Goal: Information Seeking & Learning: Check status

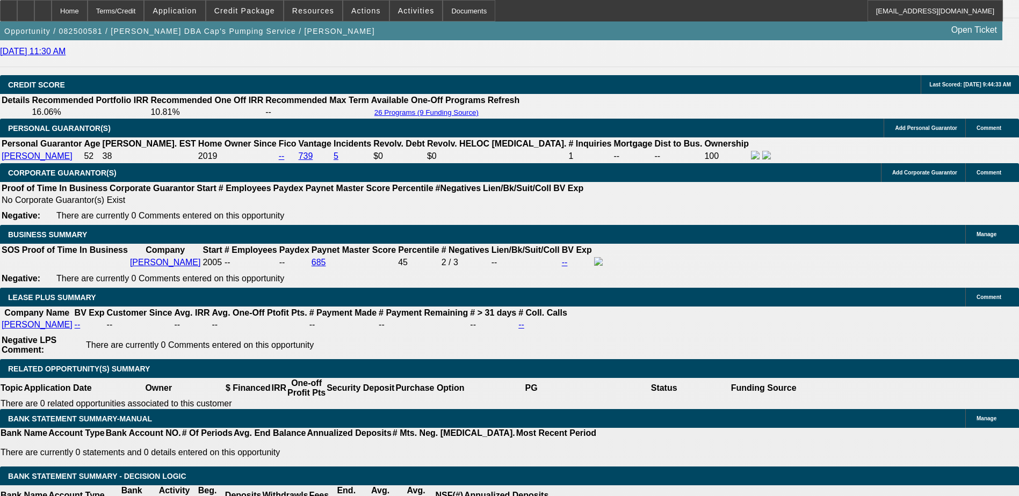
select select "0"
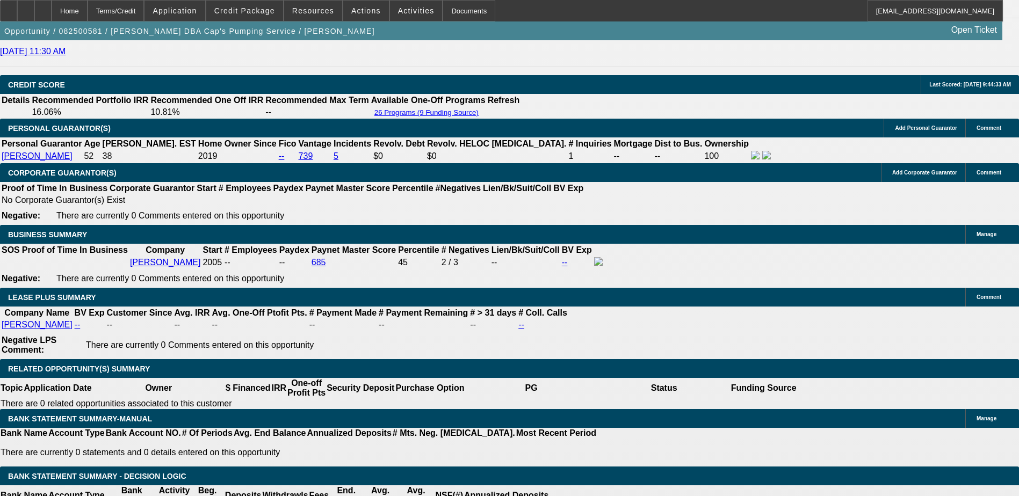
select select "0.1"
select select "0"
select select "0.1"
select select "0"
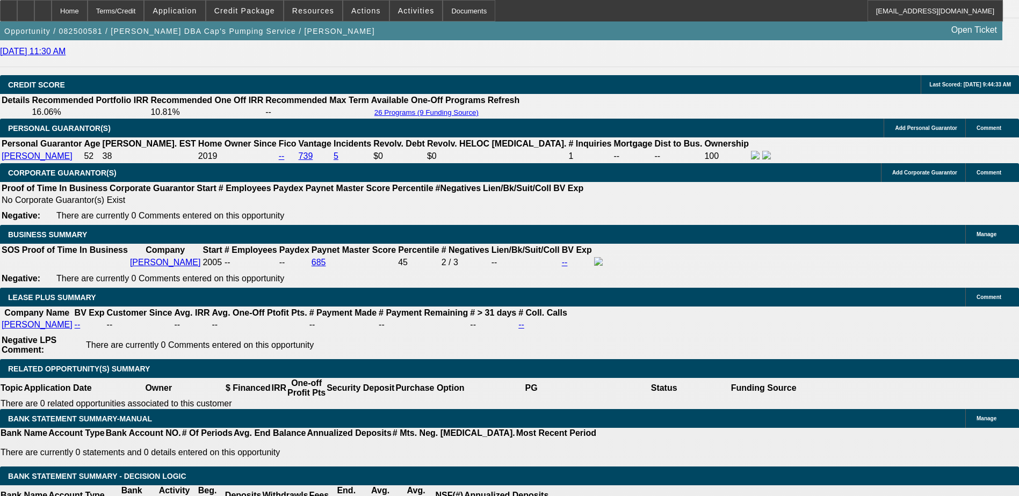
select select "0"
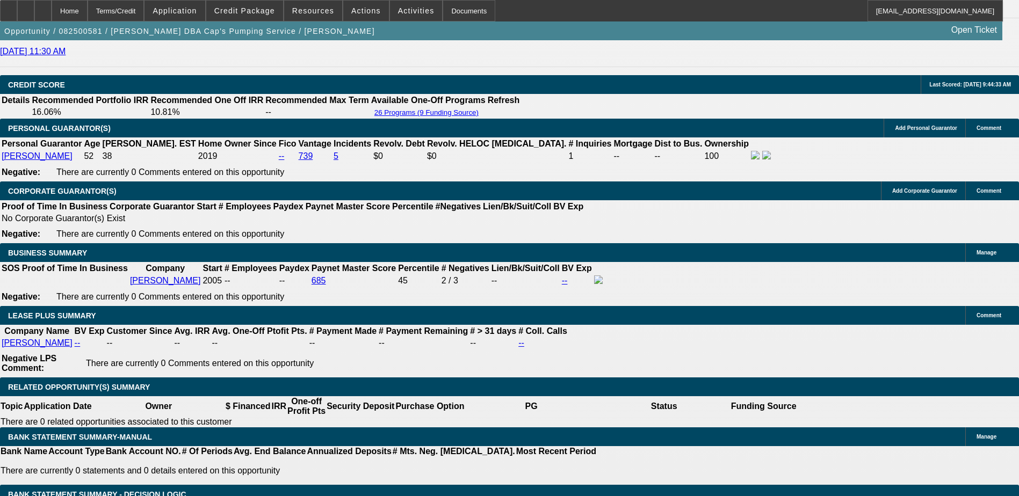
select select "1"
select select "9"
select select "6"
select select "1"
select select "9"
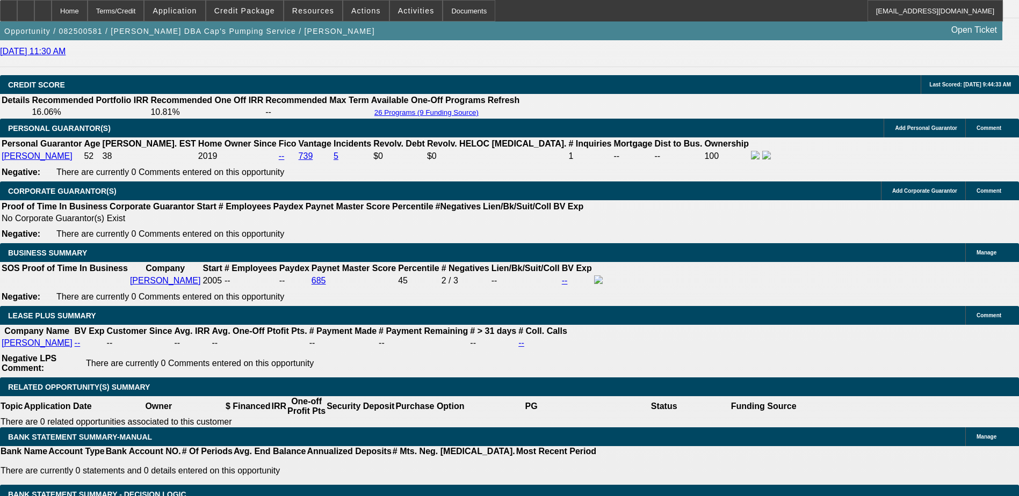
select select "4"
select select "1"
select select "4"
select select "1"
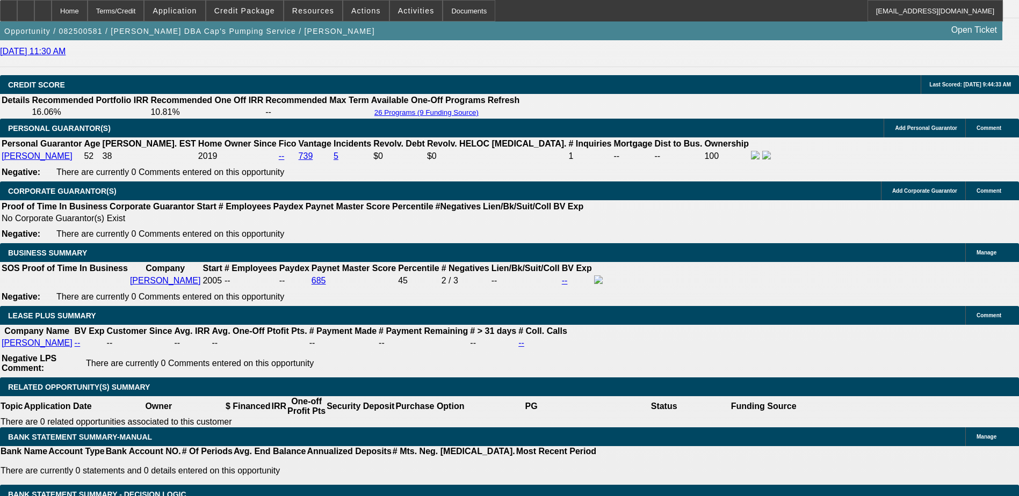
select select "9"
select select "6"
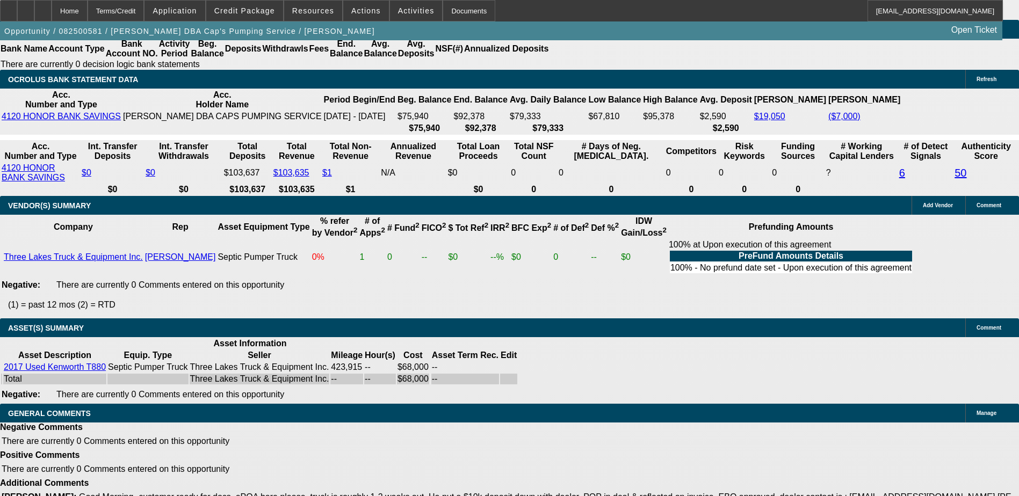
scroll to position [2093, 0]
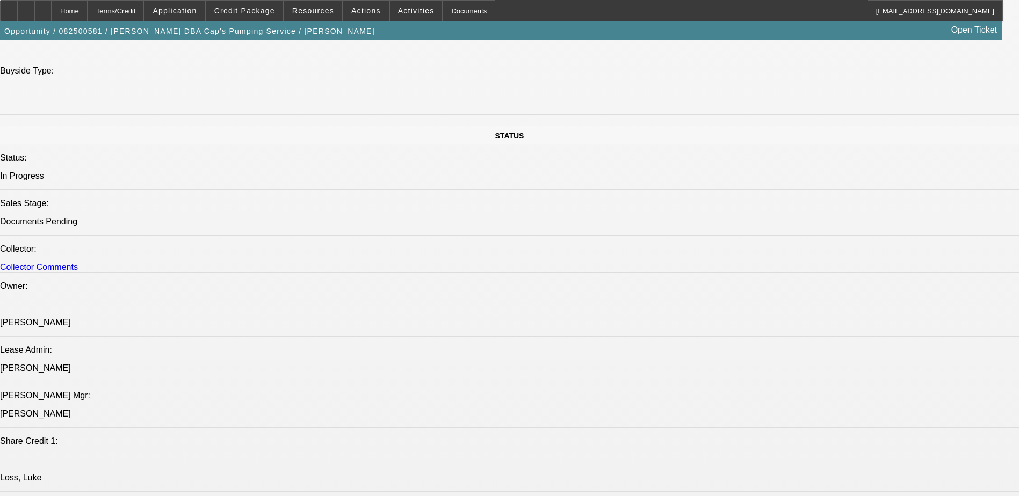
scroll to position [1072, 0]
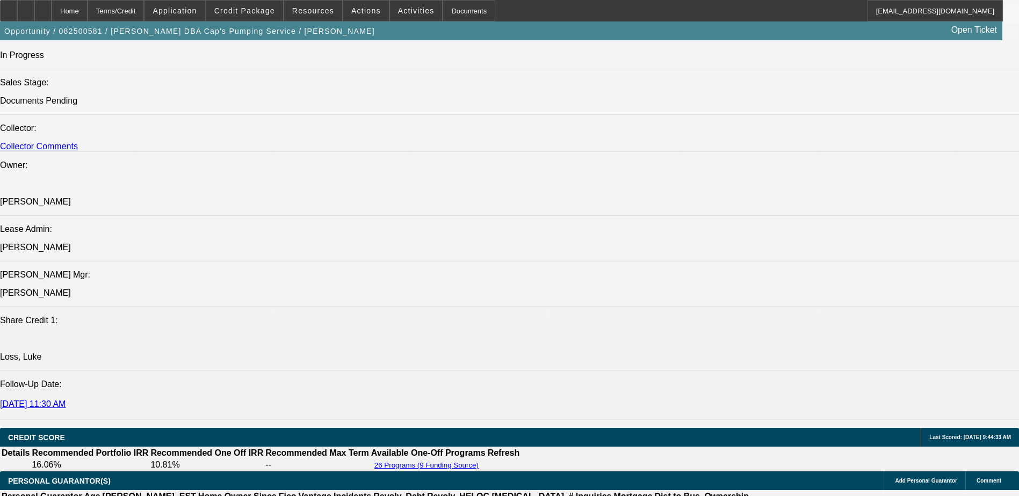
scroll to position [1234, 0]
